Goal: Find specific page/section: Find specific page/section

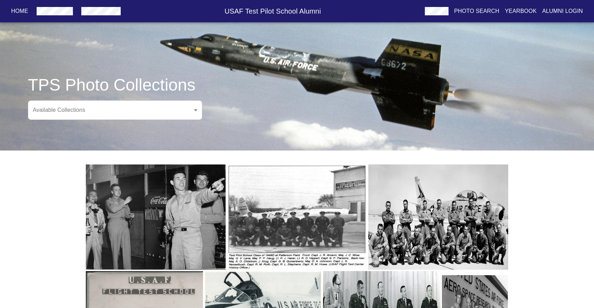
click at [197, 108] on body "Home USAF Test Pilot School Alumni Photo Search Yearbook Alumni Login TPS Photo…" at bounding box center [297, 239] width 594 height 457
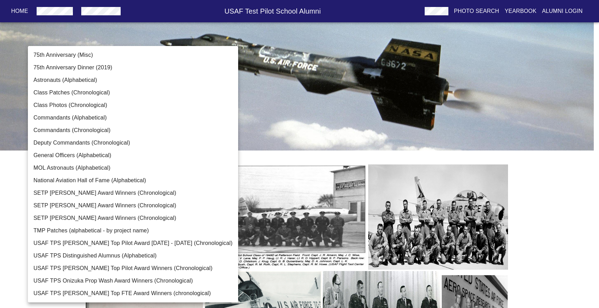
click at [84, 231] on li "TMP Patches (alphabetical - by project name)" at bounding box center [133, 231] width 210 height 13
type input "TMP Patches (alphabetical - by project name)"
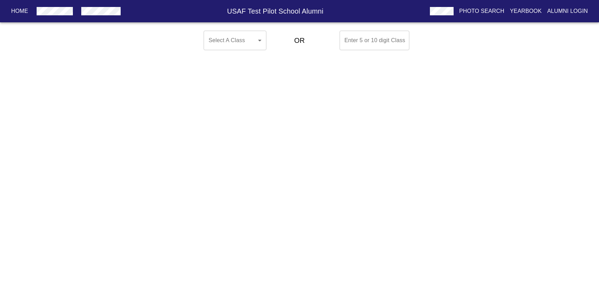
click at [258, 39] on body "Home USAF Test Pilot School Alumni Photo Search Yearbook Alumni Login Select A …" at bounding box center [299, 40] width 599 height 25
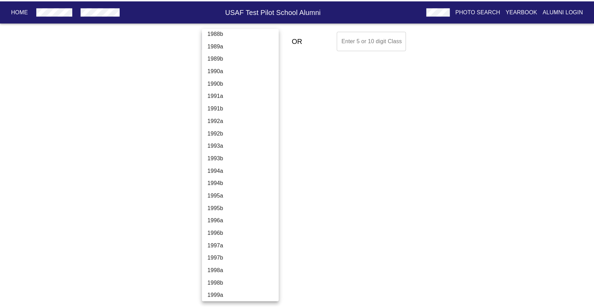
scroll to position [1887, 0]
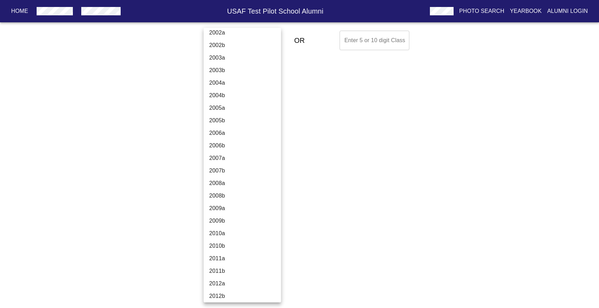
click at [222, 258] on li "2011a" at bounding box center [245, 258] width 83 height 13
type input "2011a"
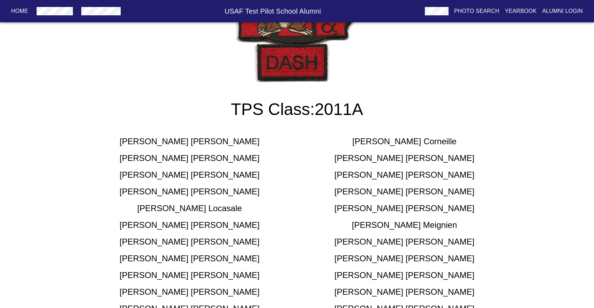
scroll to position [181, 0]
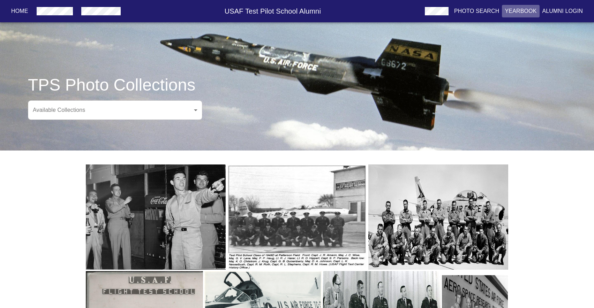
click at [519, 10] on p "Yearbook" at bounding box center [521, 11] width 32 height 8
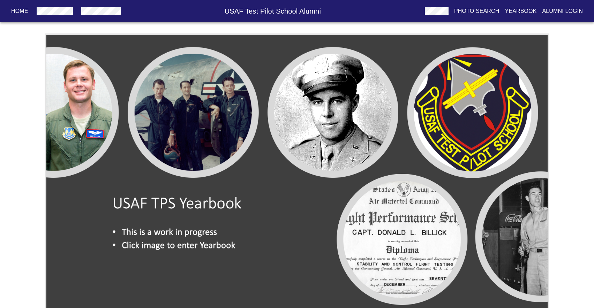
click at [459, 115] on img at bounding box center [297, 175] width 505 height 285
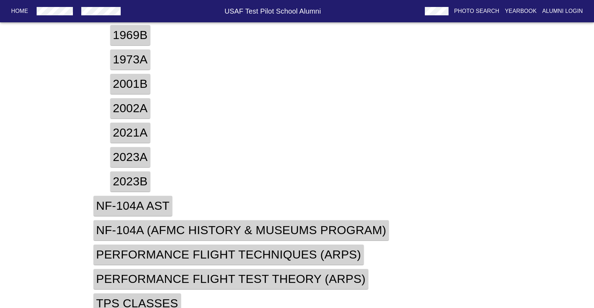
scroll to position [202, 0]
click at [157, 293] on h4 "TPS Classes" at bounding box center [137, 303] width 88 height 20
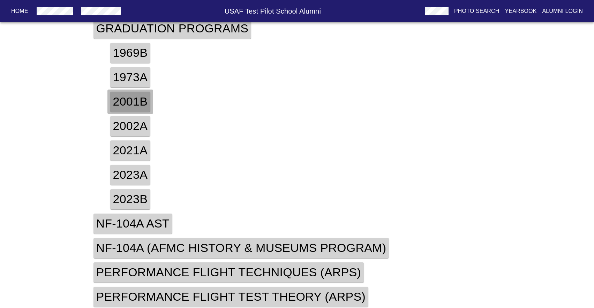
click at [126, 99] on h4 "2001b" at bounding box center [130, 102] width 40 height 20
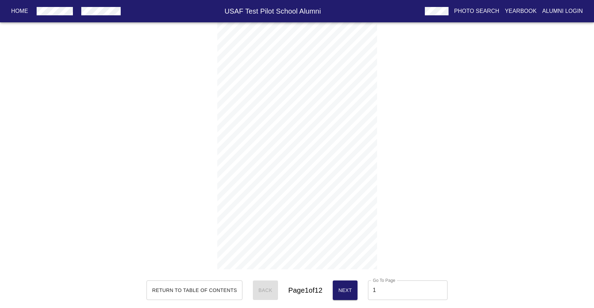
scroll to position [3, 0]
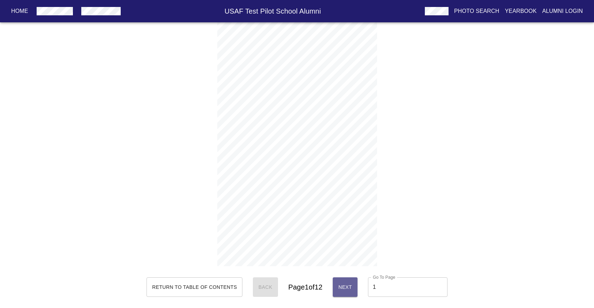
click at [352, 287] on span "Next" at bounding box center [345, 287] width 14 height 9
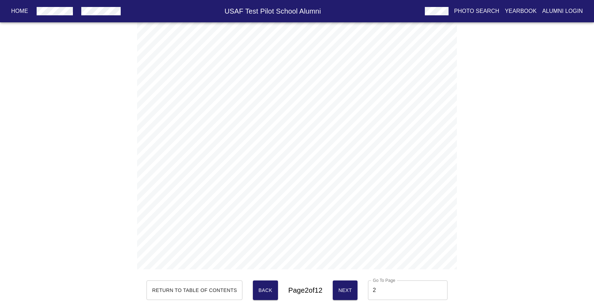
click at [352, 288] on span "Next" at bounding box center [345, 290] width 14 height 9
click at [352, 289] on span "Next" at bounding box center [345, 290] width 14 height 9
click at [352, 290] on span "Next" at bounding box center [345, 290] width 14 height 9
click at [352, 291] on span "Next" at bounding box center [345, 290] width 14 height 9
click at [352, 292] on span "Next" at bounding box center [345, 290] width 14 height 9
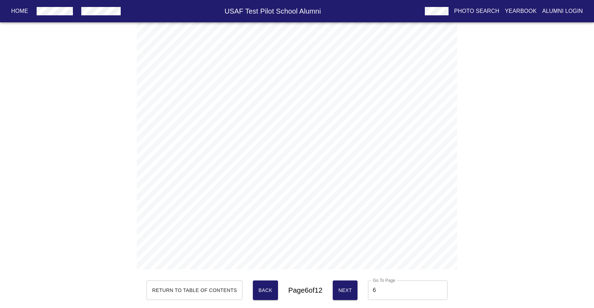
type input "7"
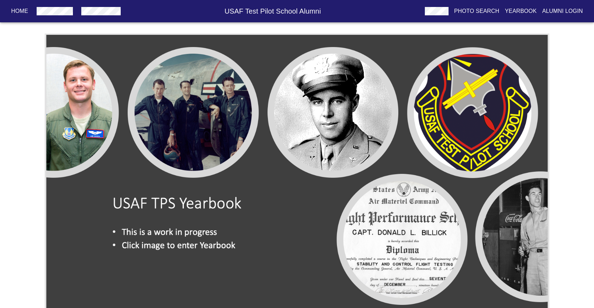
click at [91, 95] on img at bounding box center [297, 175] width 505 height 285
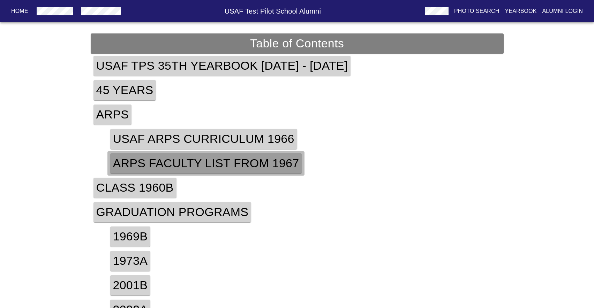
click at [230, 161] on h4 "ARPS Faculty List from 1967" at bounding box center [206, 163] width 192 height 20
